Goal: Task Accomplishment & Management: Use online tool/utility

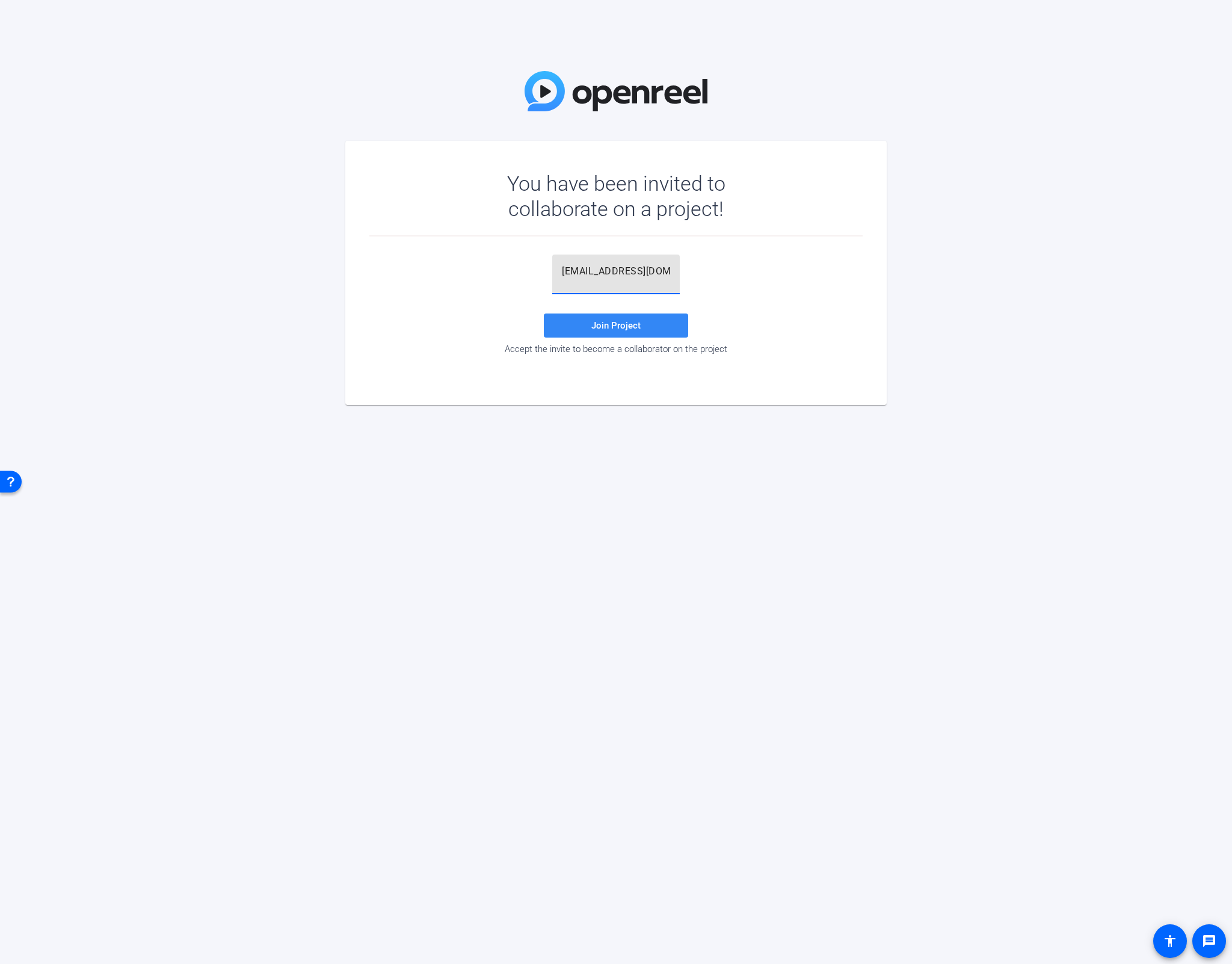
click at [622, 330] on span "Join Project" at bounding box center [616, 325] width 49 height 11
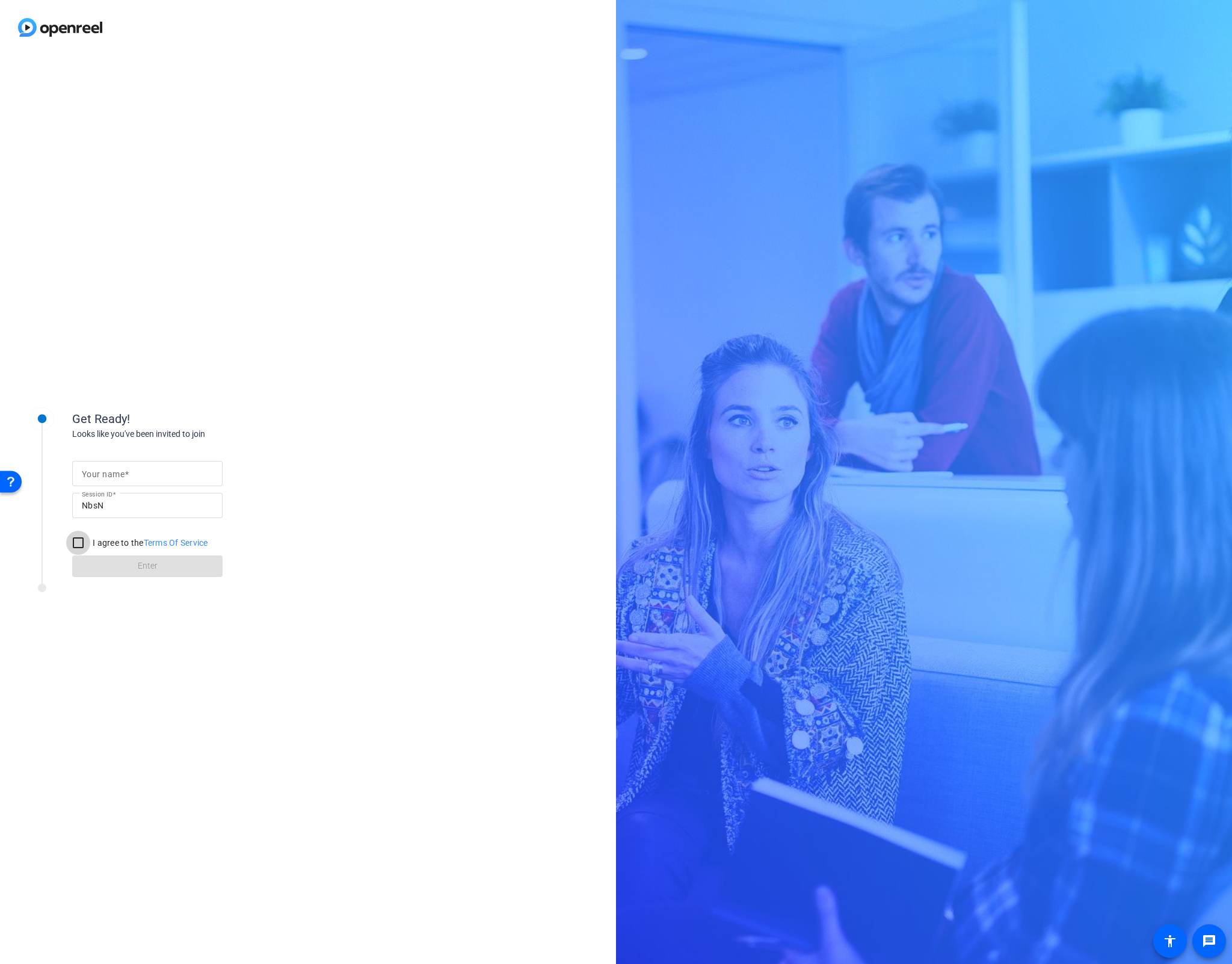
click at [75, 543] on input "I agree to the Terms Of Service" at bounding box center [78, 542] width 24 height 24
checkbox input "true"
click at [150, 564] on form "Your name Session ID NbsN I agree to the Terms Of Service Enter" at bounding box center [148, 516] width 151 height 123
click at [137, 469] on input "Your name" at bounding box center [148, 473] width 131 height 14
type input "[PERSON_NAME]"
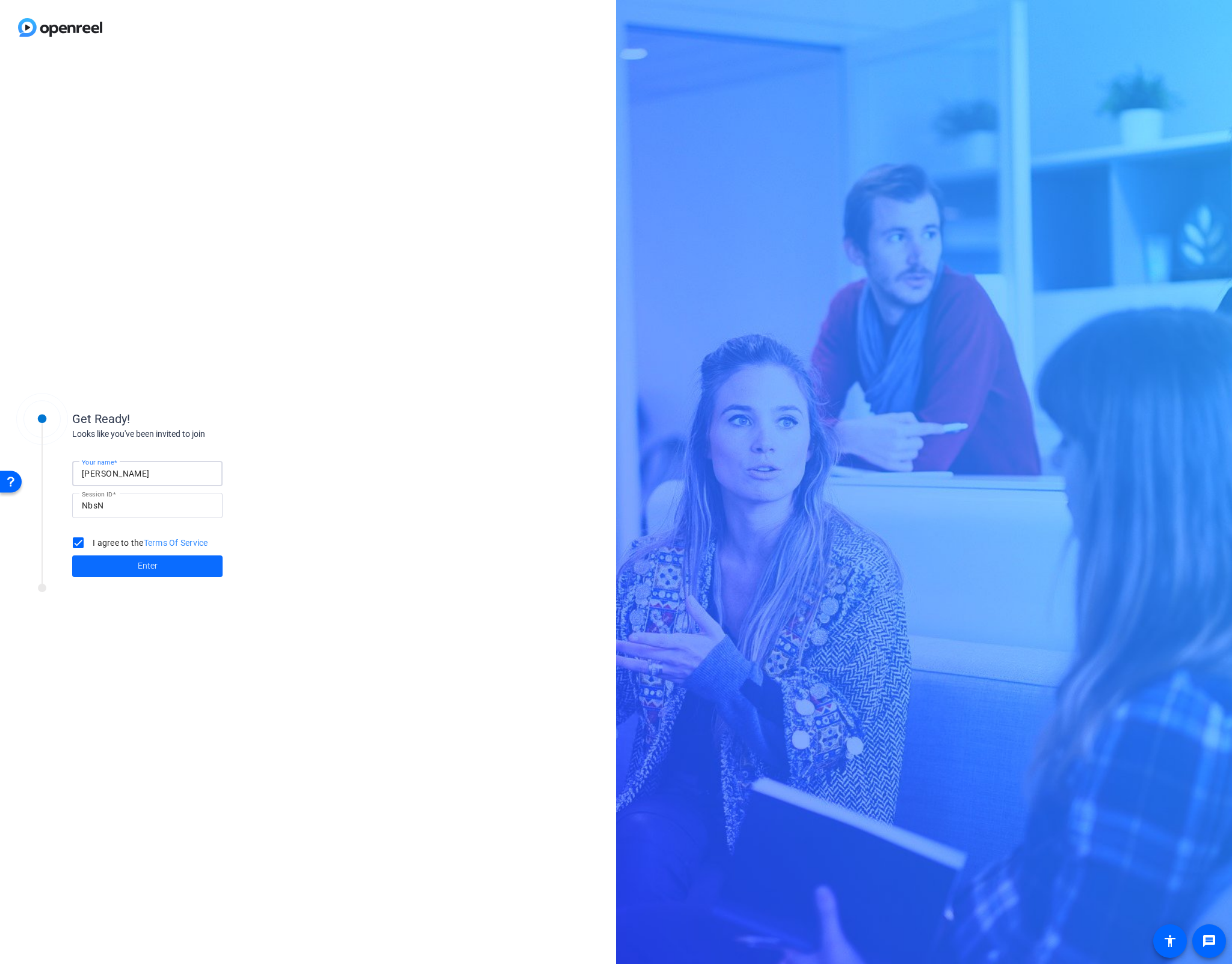
click at [148, 574] on span at bounding box center [148, 566] width 151 height 29
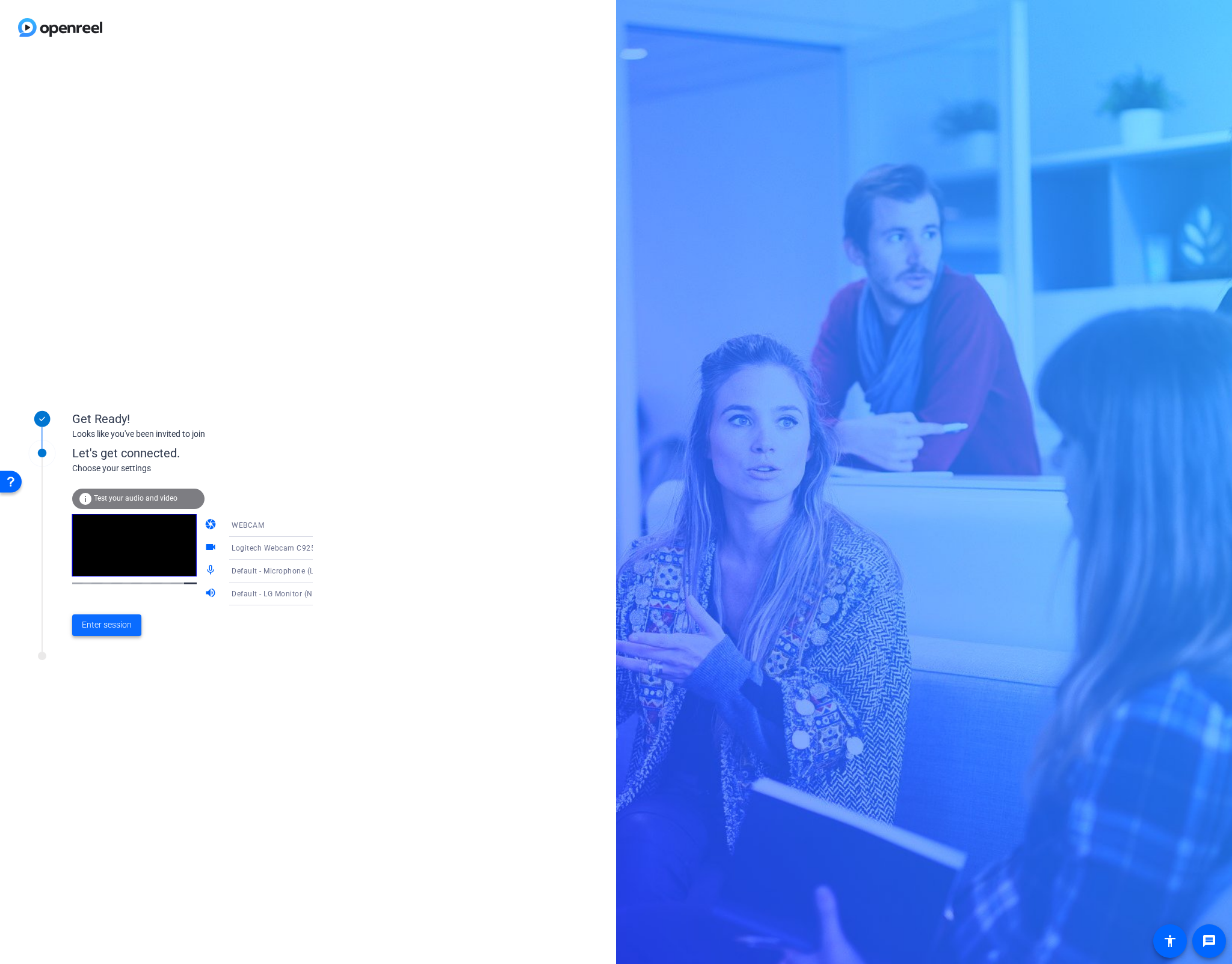
click at [105, 624] on span "Enter session" at bounding box center [107, 625] width 50 height 12
